Goal: Task Accomplishment & Management: Complete application form

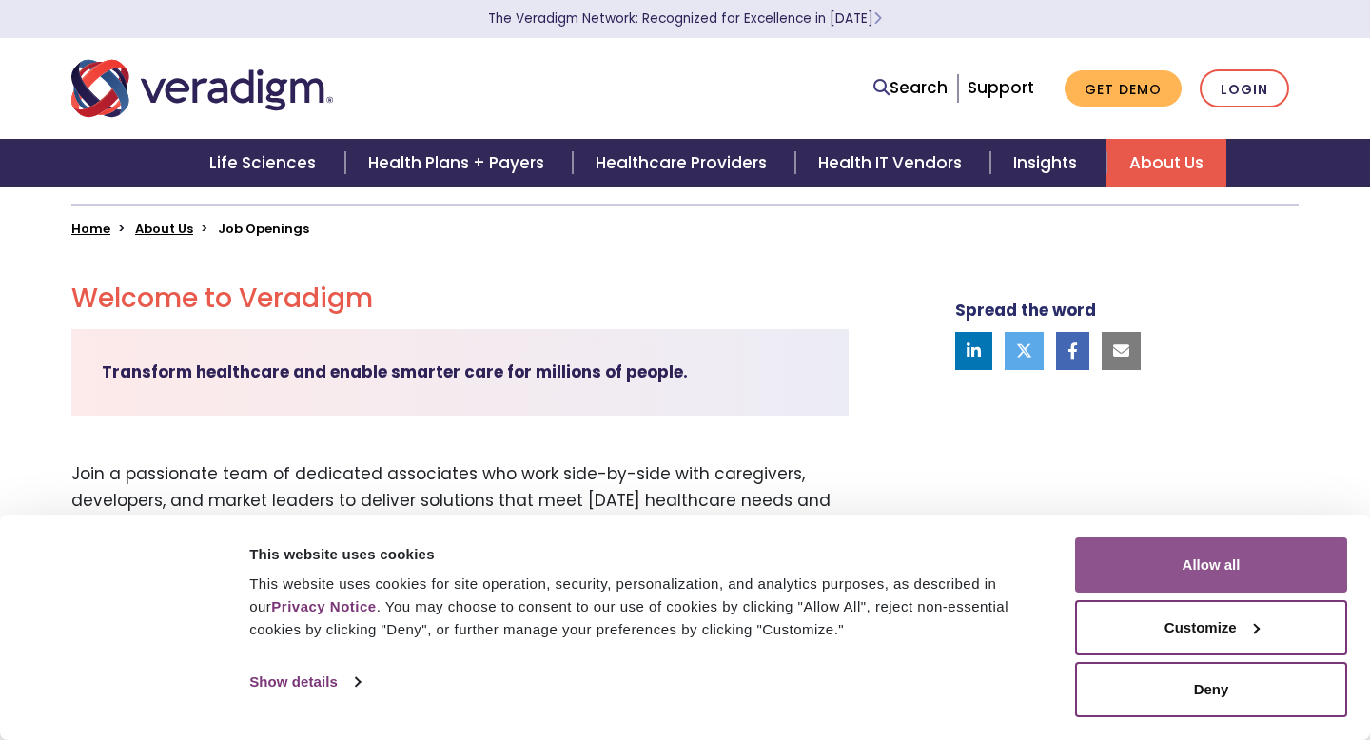
click at [1215, 571] on button "Allow all" at bounding box center [1211, 565] width 272 height 55
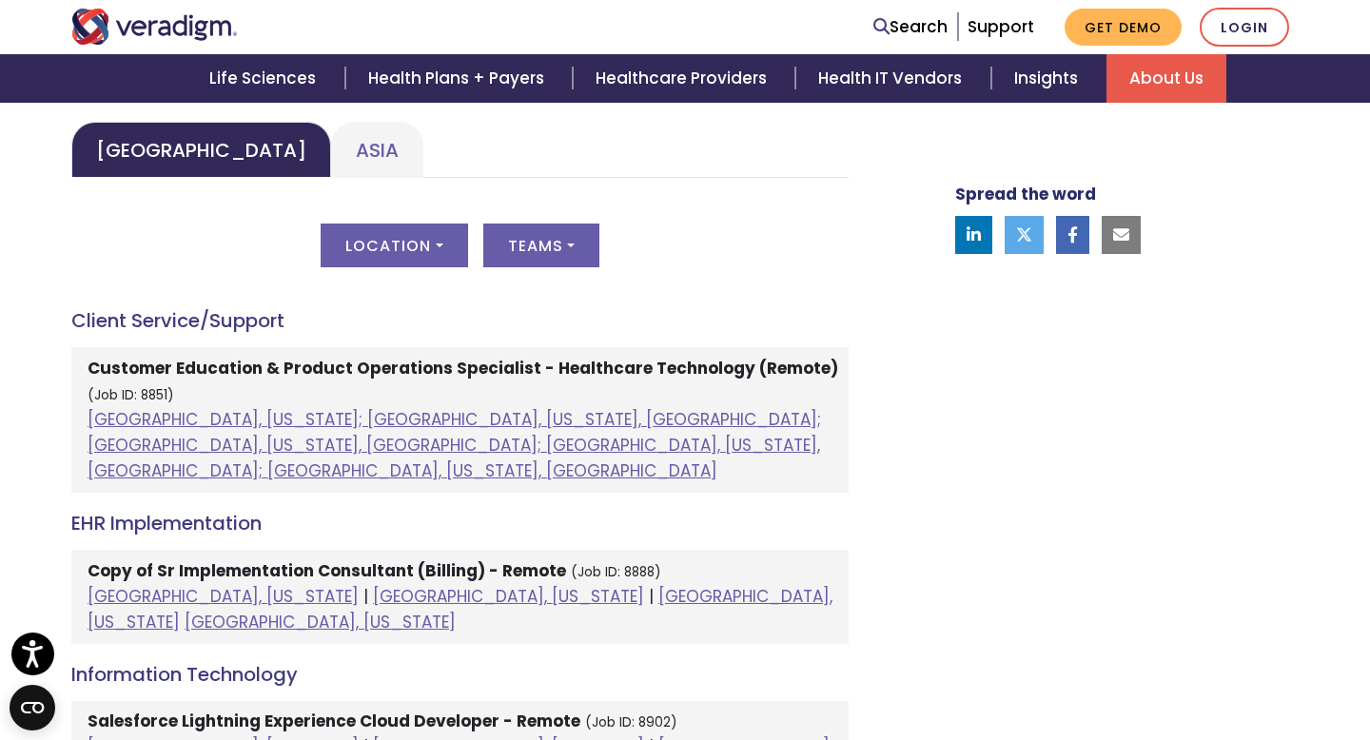
scroll to position [933, 0]
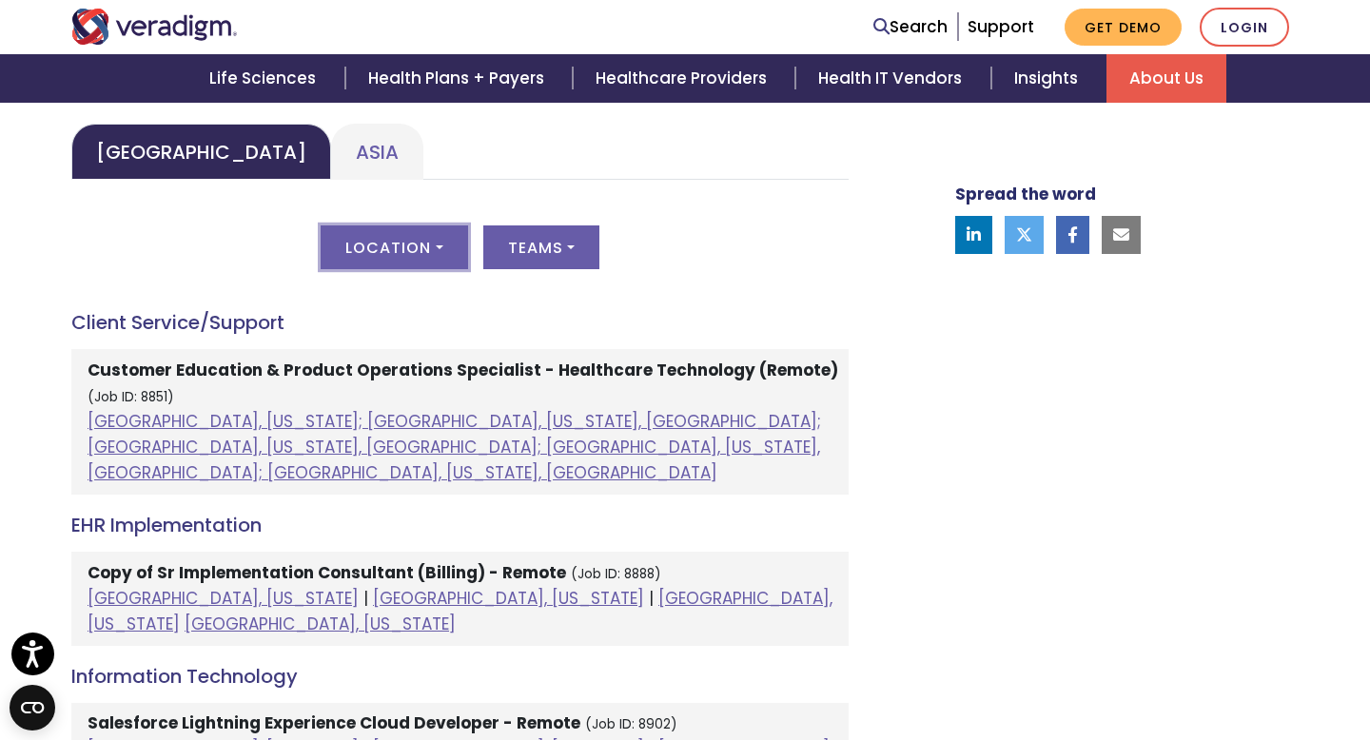
click at [422, 257] on button "Location" at bounding box center [394, 248] width 147 height 44
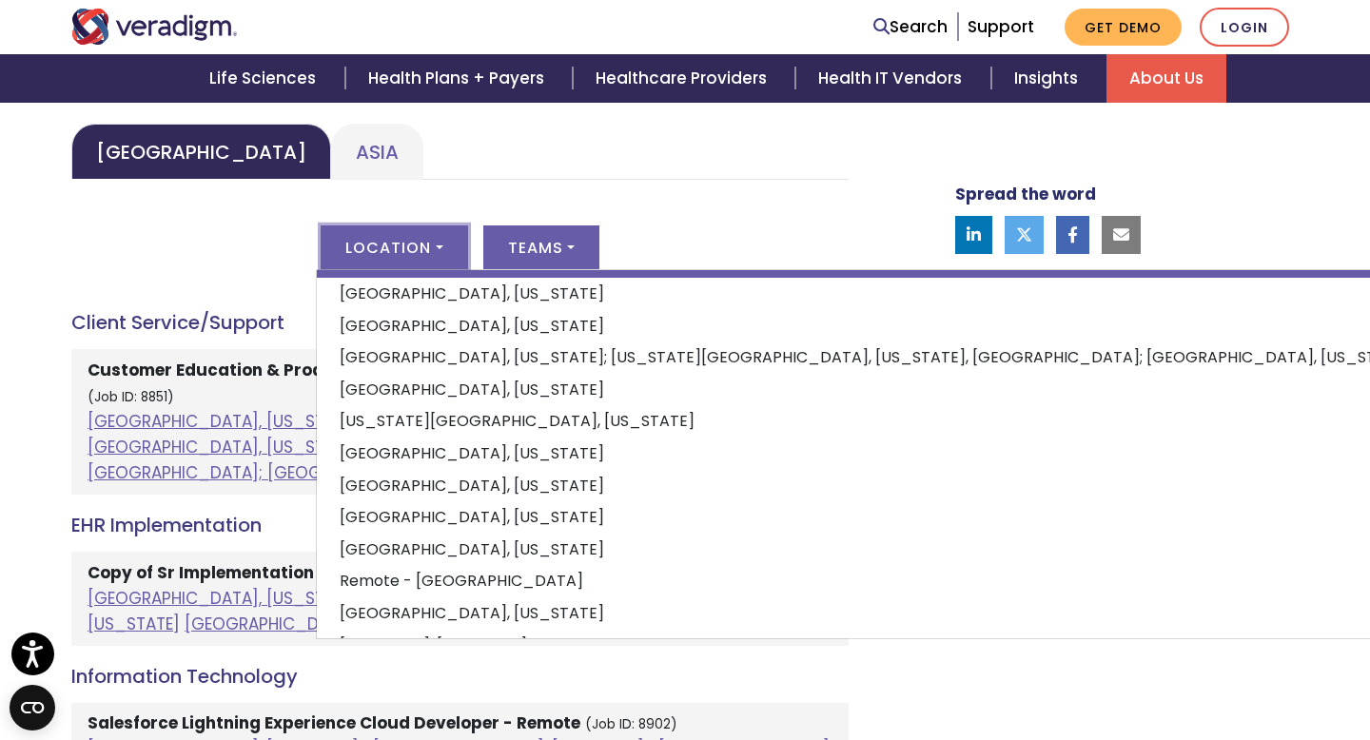
scroll to position [190, 0]
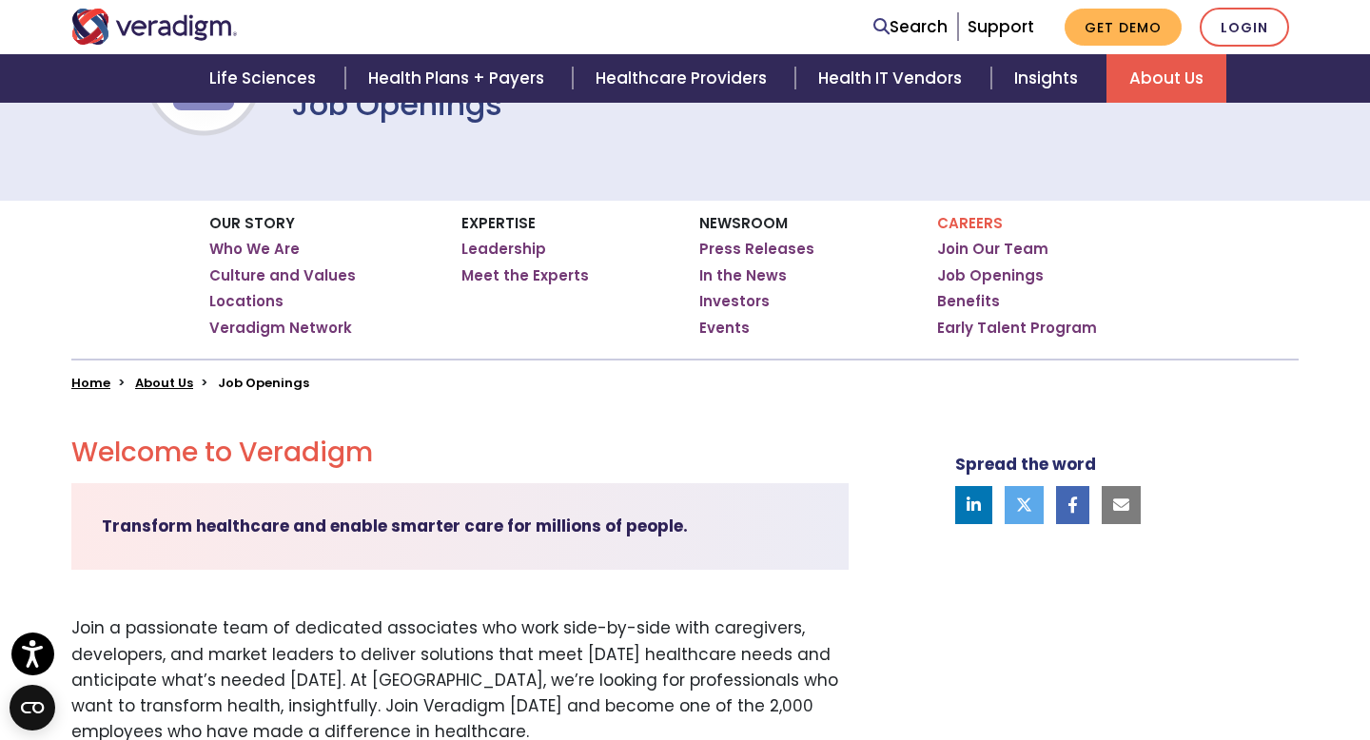
scroll to position [164, 0]
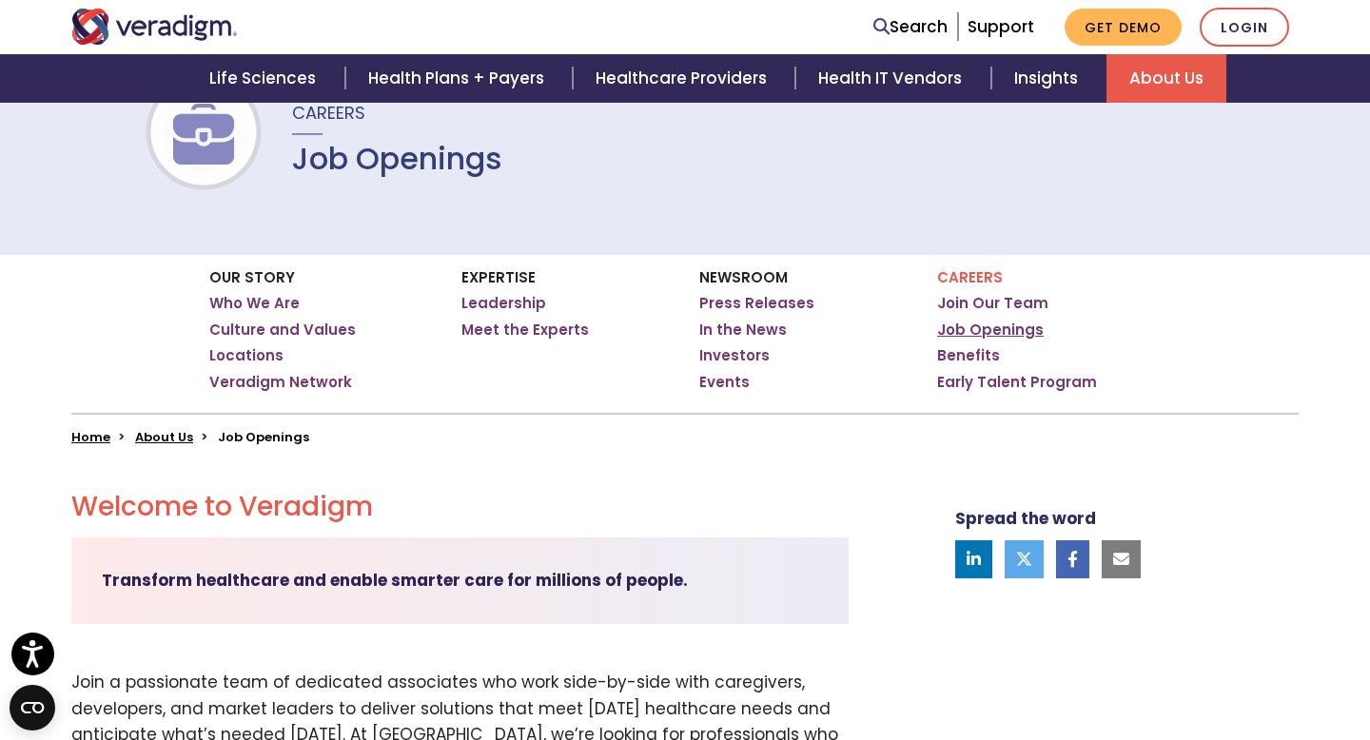
click at [990, 325] on link "Job Openings" at bounding box center [990, 330] width 107 height 19
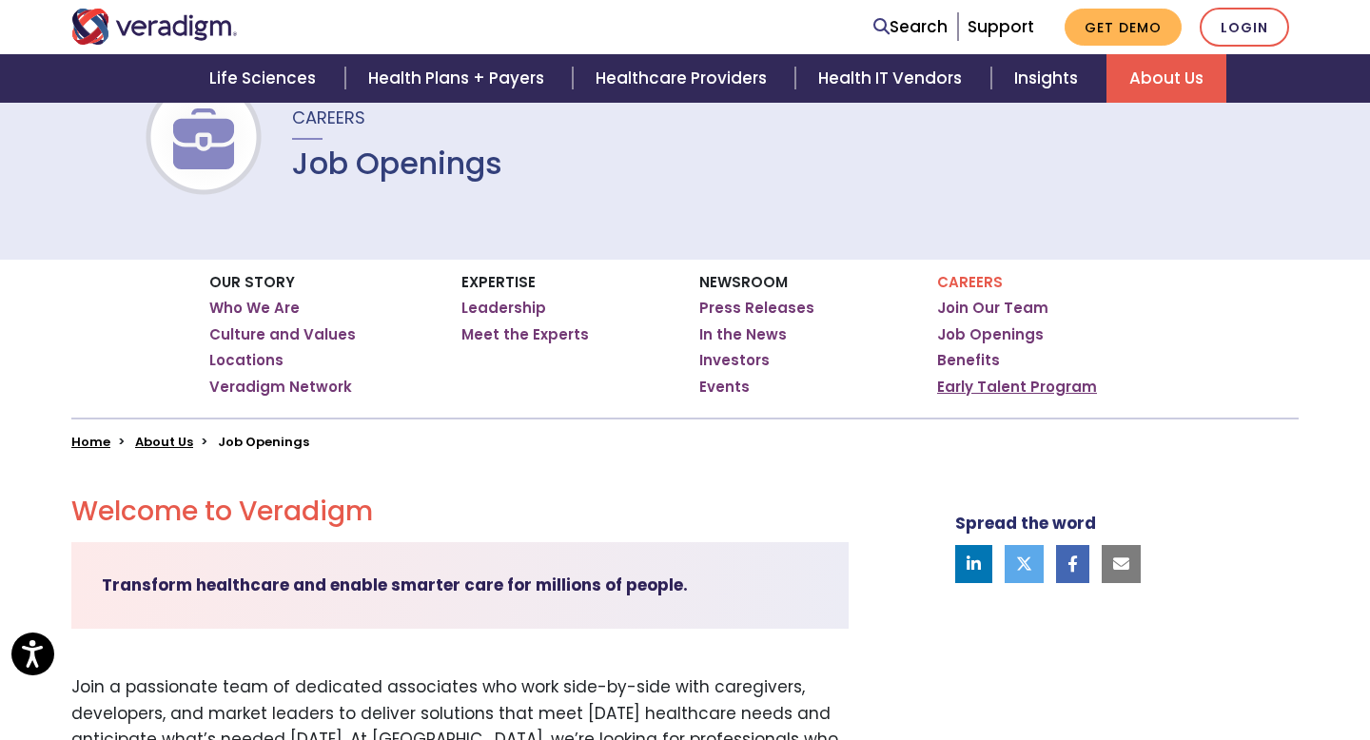
scroll to position [159, 0]
click at [999, 380] on link "Early Talent Program" at bounding box center [1017, 387] width 160 height 19
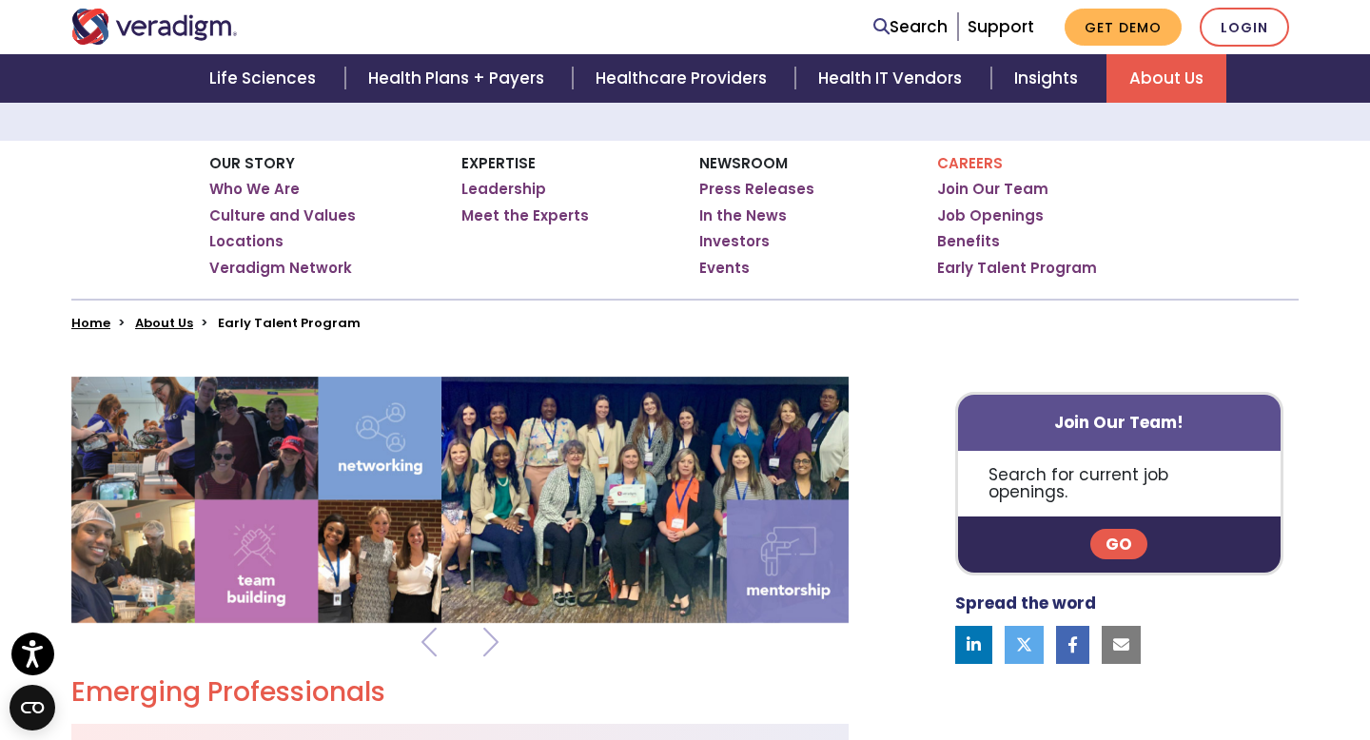
scroll to position [263, 0]
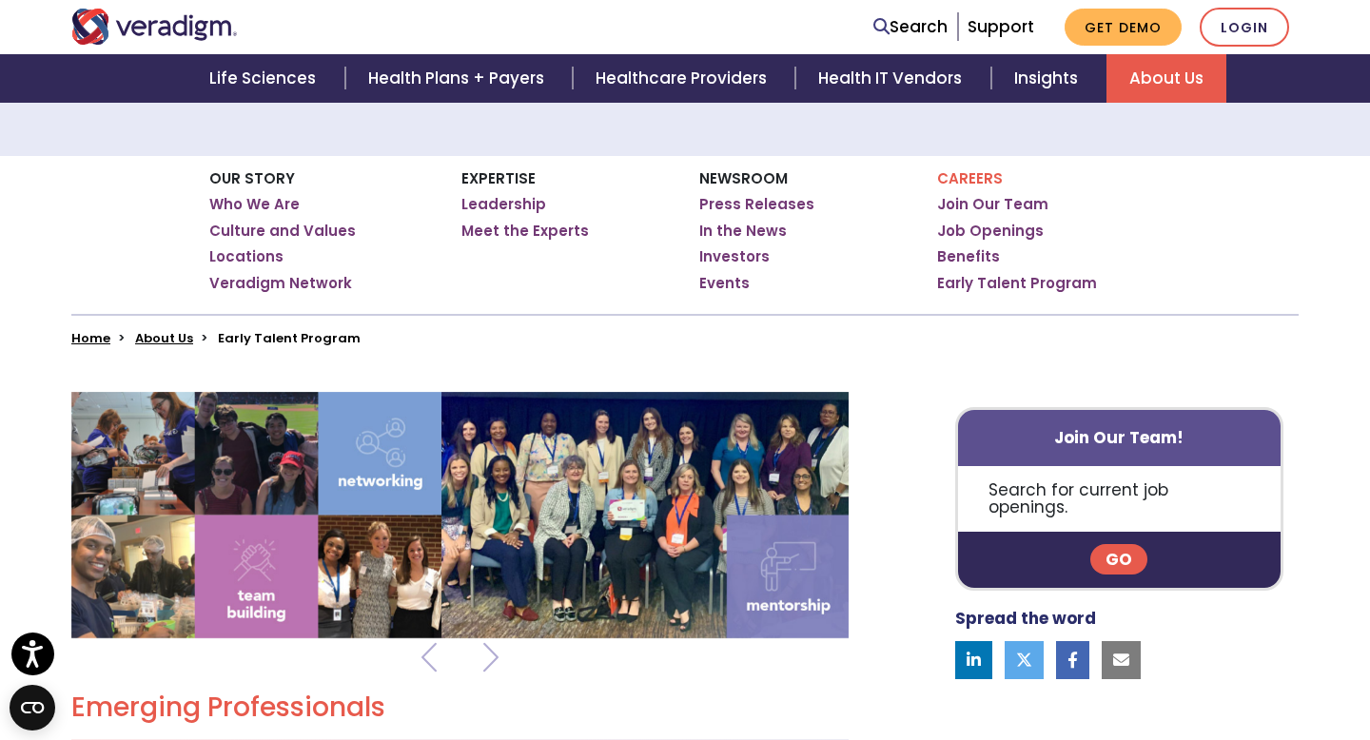
click at [1105, 486] on p "Search for current job openings." at bounding box center [1119, 499] width 323 height 66
click at [1123, 487] on p "Search for current job openings." at bounding box center [1119, 499] width 323 height 66
click at [1127, 499] on p "Search for current job openings." at bounding box center [1119, 499] width 323 height 66
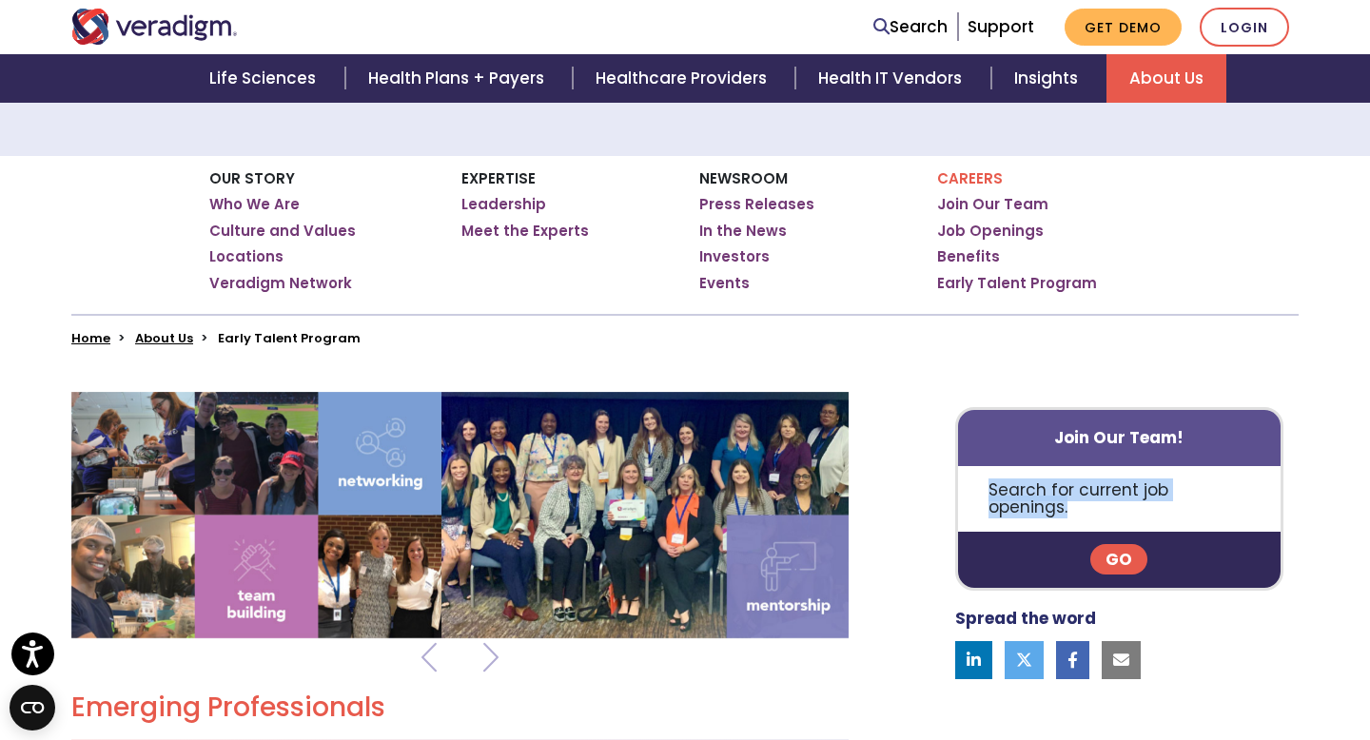
click at [1121, 544] on link "Go" at bounding box center [1119, 559] width 57 height 30
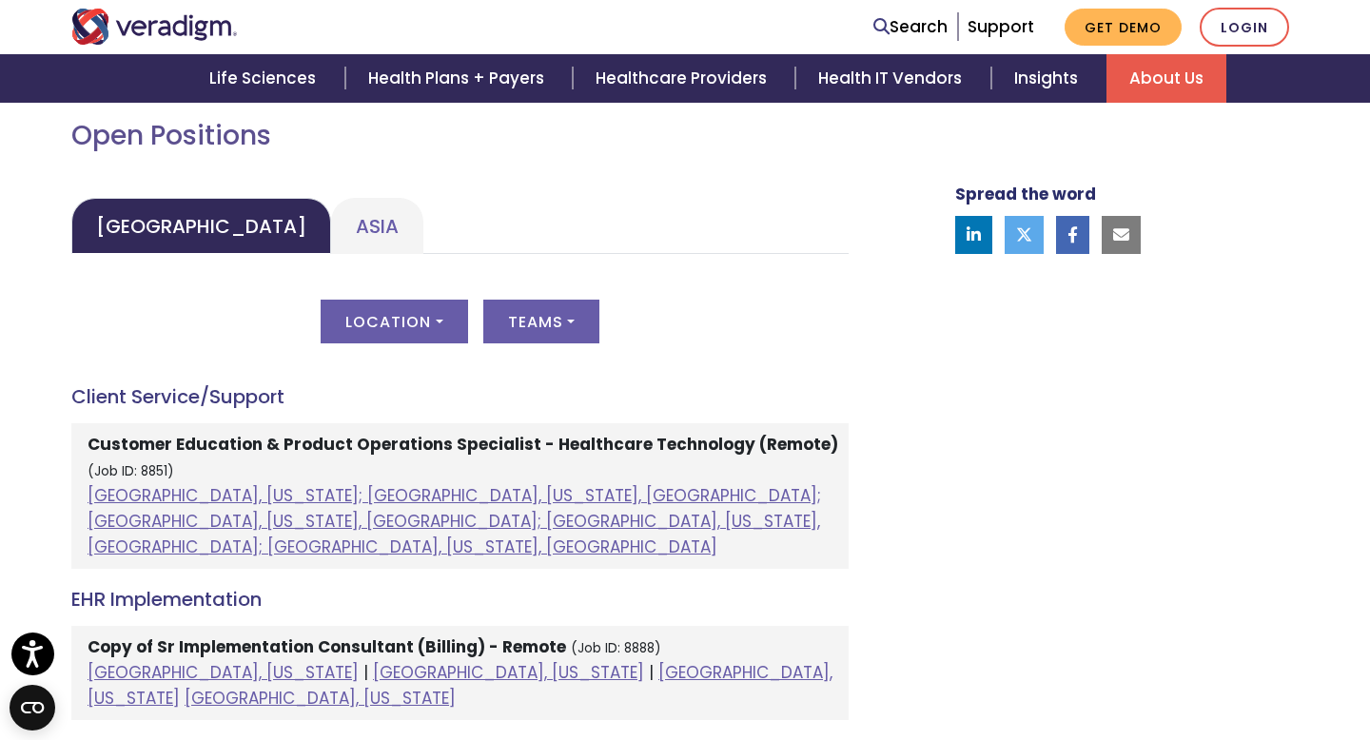
scroll to position [880, 0]
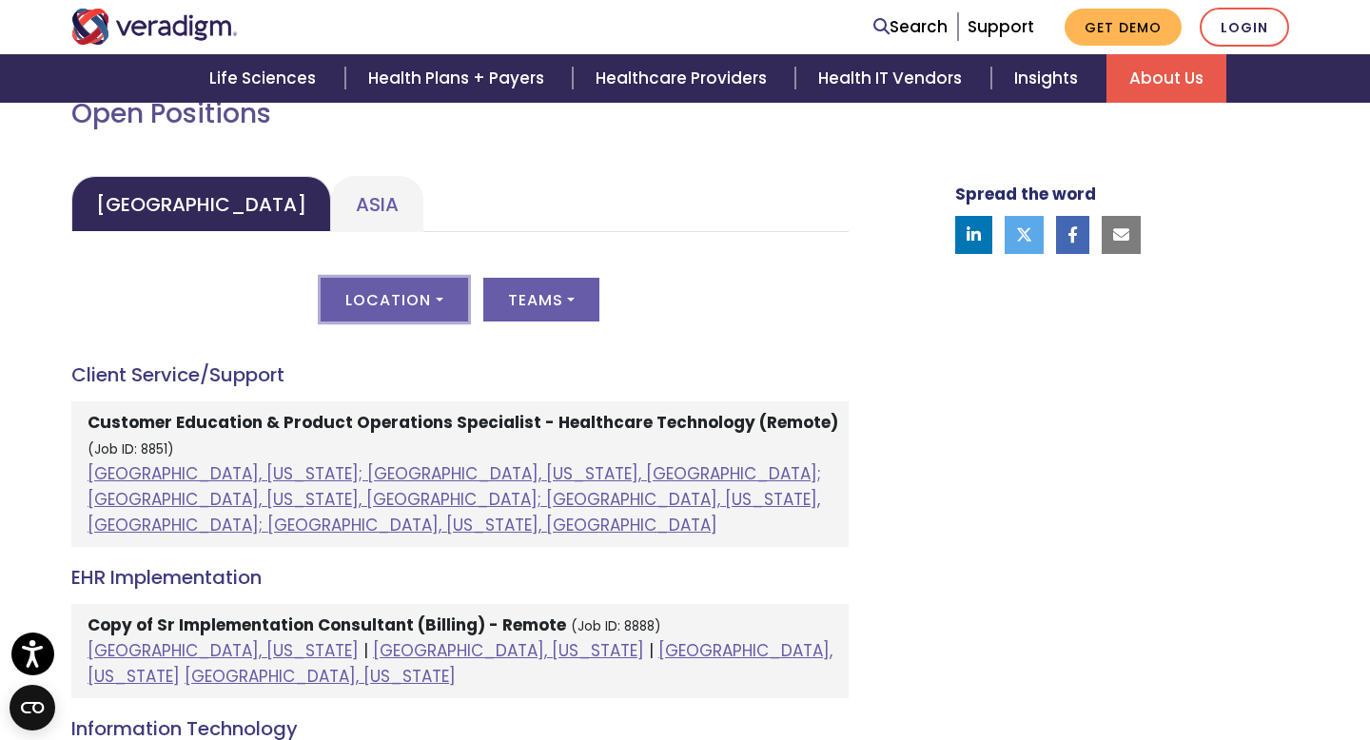
click at [417, 311] on button "Location" at bounding box center [394, 300] width 147 height 44
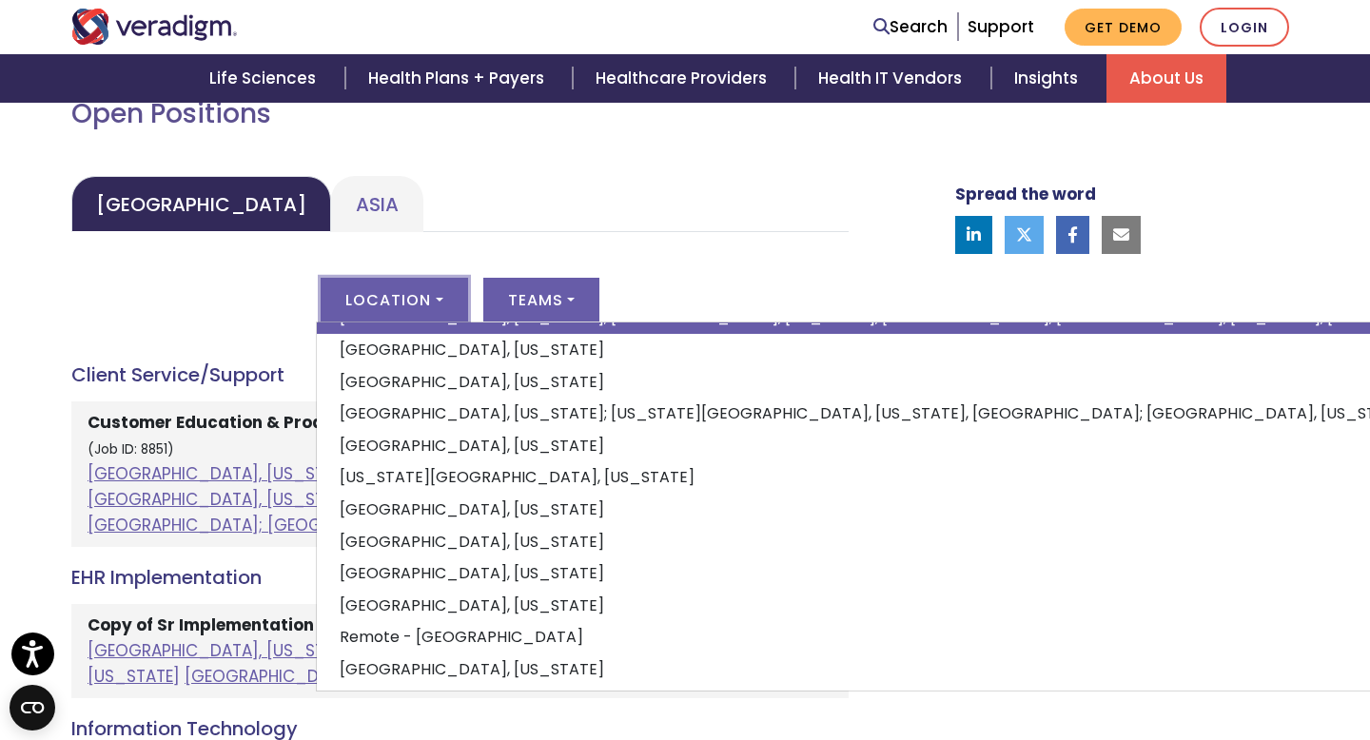
scroll to position [190, 0]
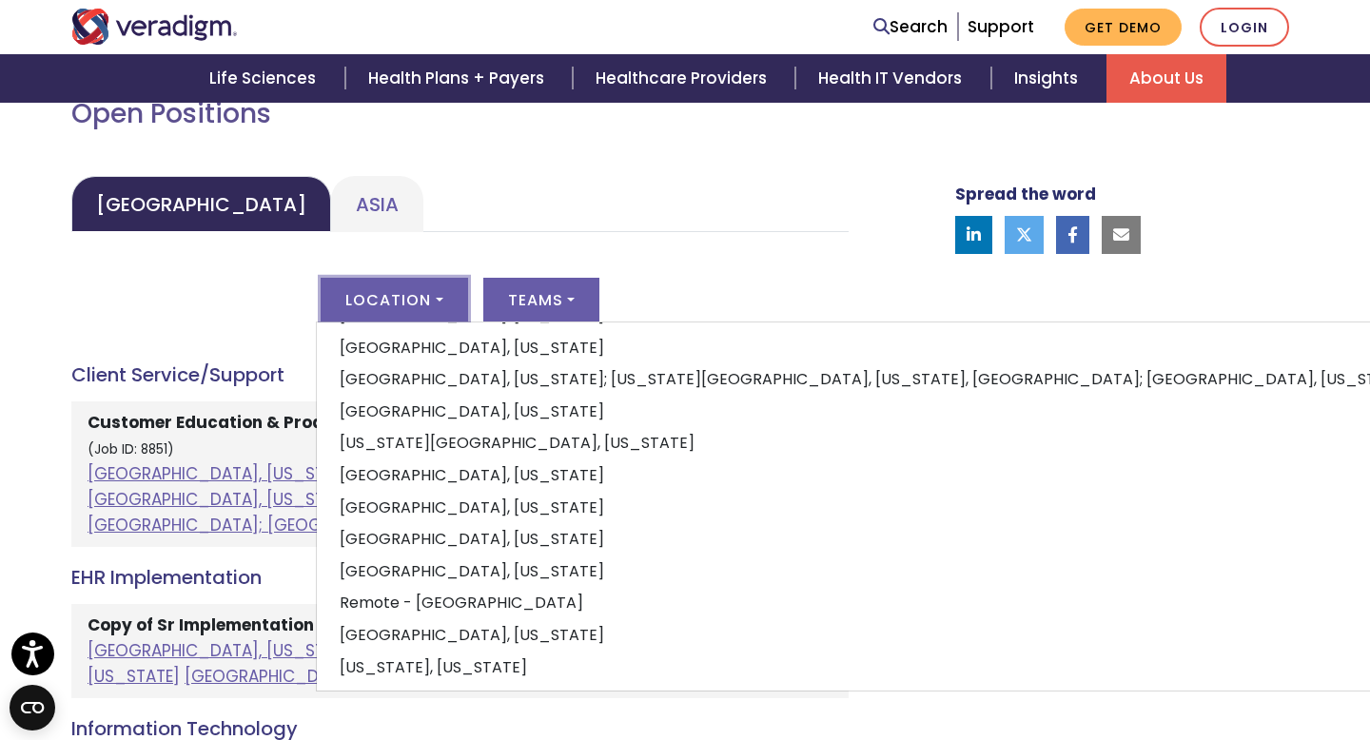
click at [603, 187] on ul "[GEOGRAPHIC_DATA] [GEOGRAPHIC_DATA]" at bounding box center [459, 204] width 777 height 56
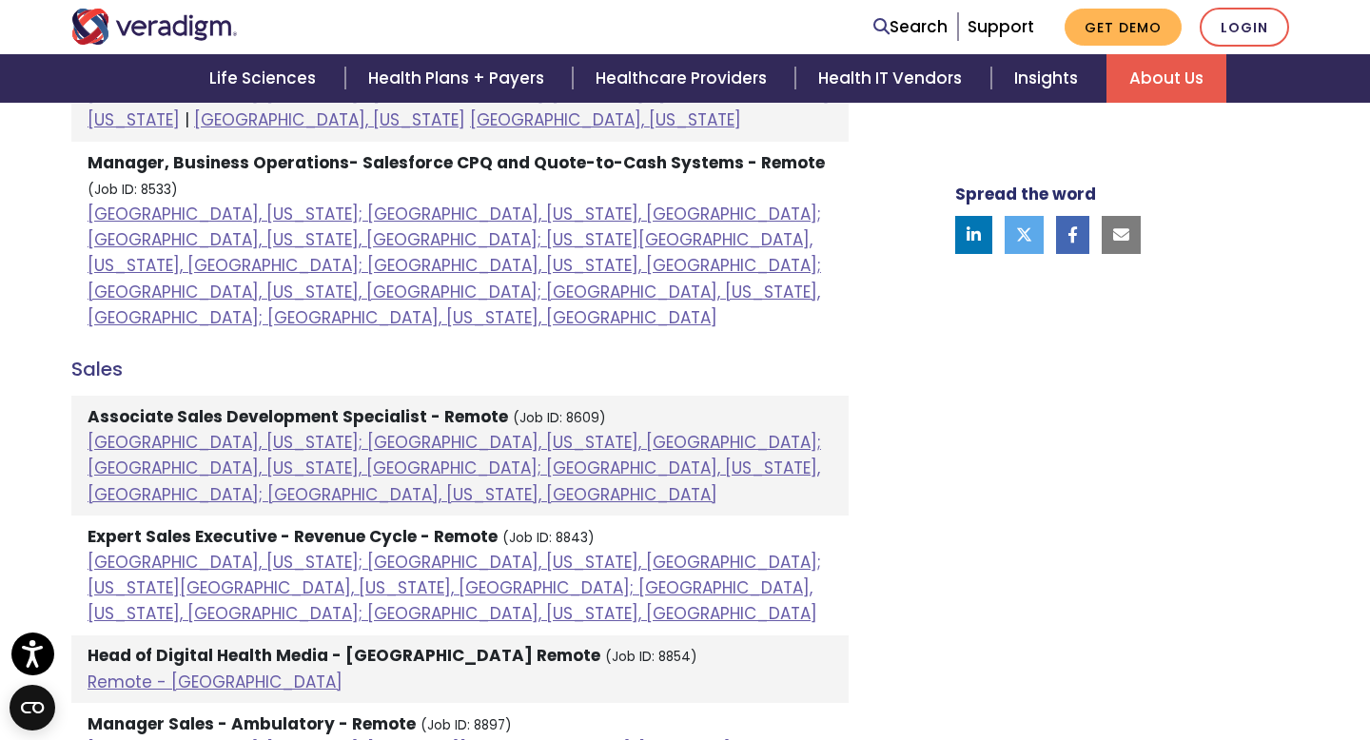
scroll to position [1588, 0]
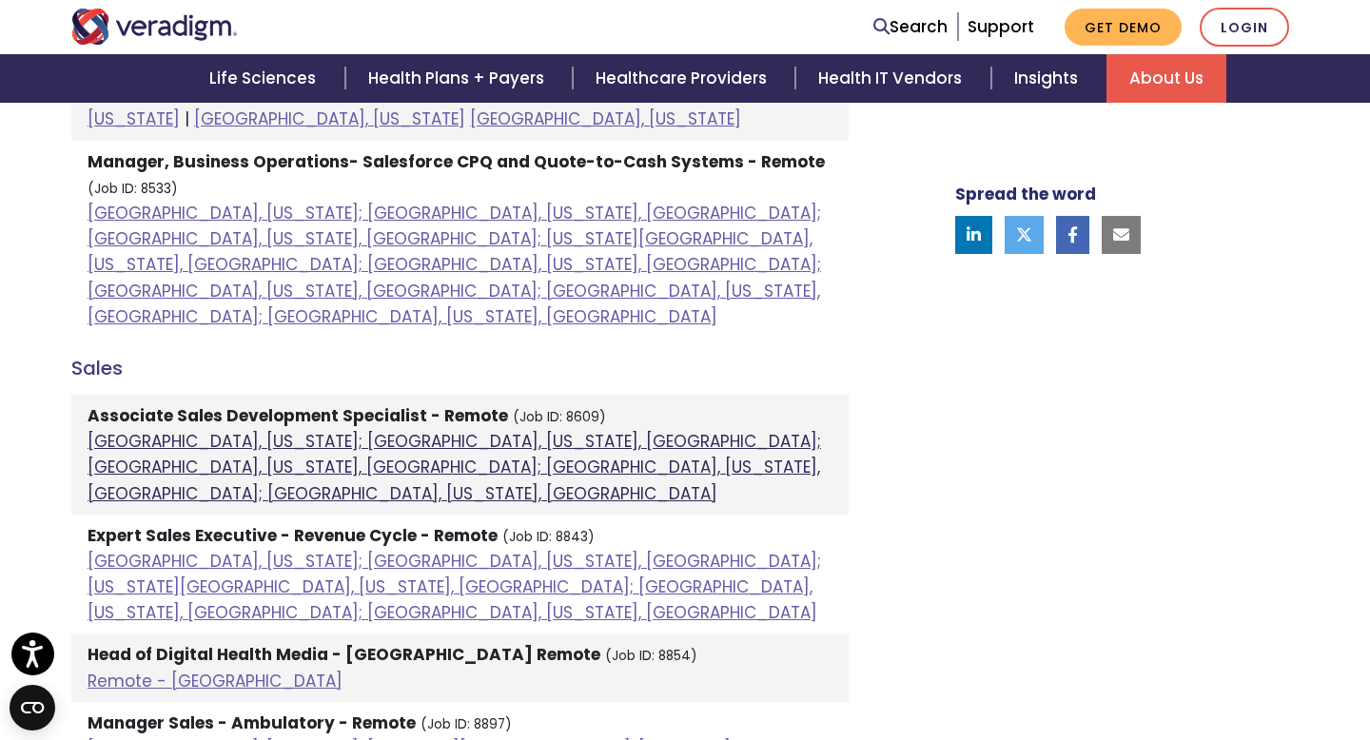
click at [423, 430] on link "[GEOGRAPHIC_DATA], [US_STATE]; [GEOGRAPHIC_DATA], [US_STATE], [GEOGRAPHIC_DATA]…" at bounding box center [455, 467] width 734 height 74
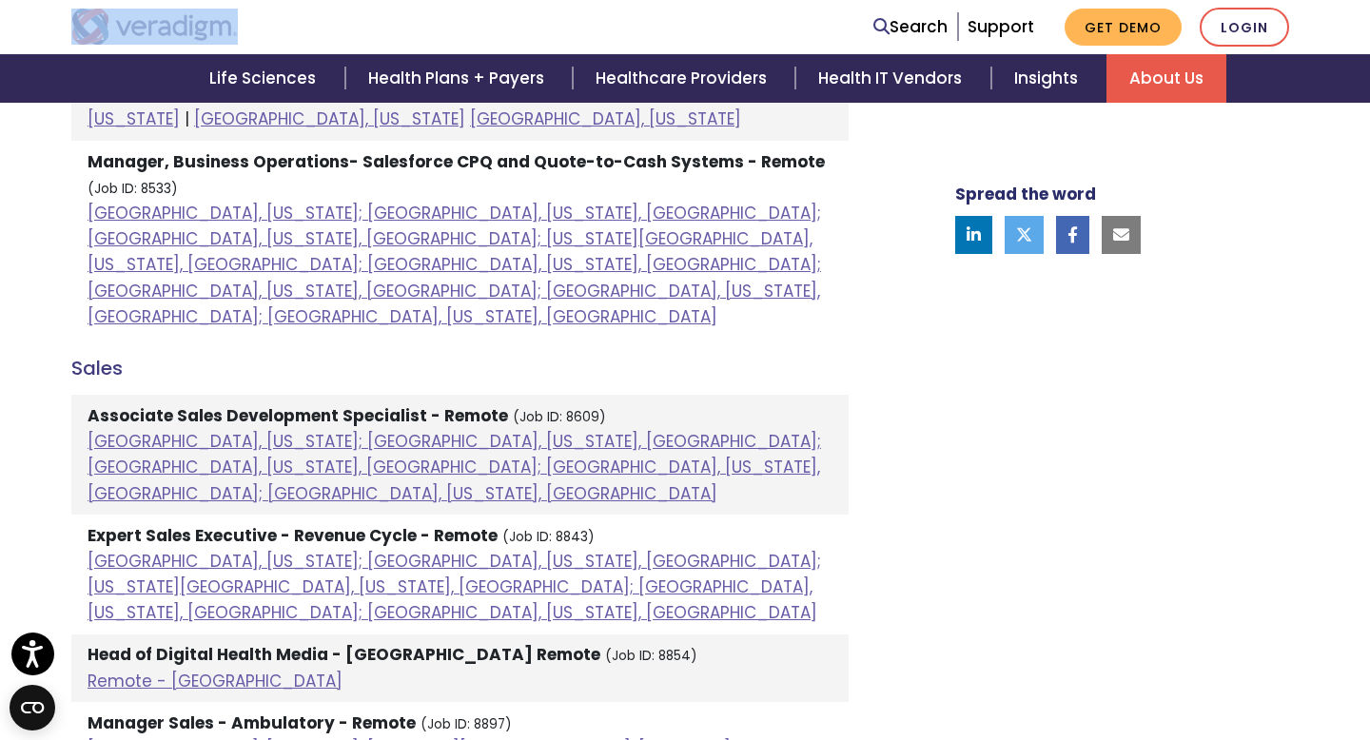
drag, startPoint x: 284, startPoint y: 36, endPoint x: 137, endPoint y: 31, distance: 146.6
click at [137, 31] on div at bounding box center [318, 27] width 523 height 36
copy link "Veradigm logo"
